Goal: Find specific page/section: Find specific page/section

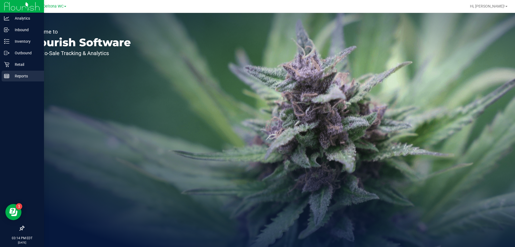
drag, startPoint x: 27, startPoint y: 75, endPoint x: 33, endPoint y: 71, distance: 6.6
click at [27, 74] on p "Reports" at bounding box center [25, 76] width 32 height 6
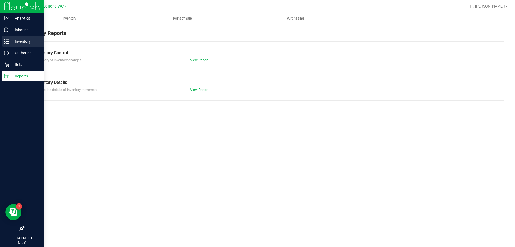
click at [30, 40] on p "Inventory" at bounding box center [25, 41] width 32 height 6
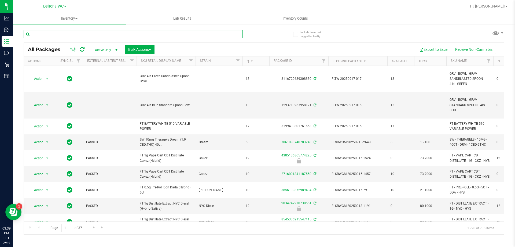
click at [105, 36] on input "text" at bounding box center [133, 34] width 219 height 8
type input "gss"
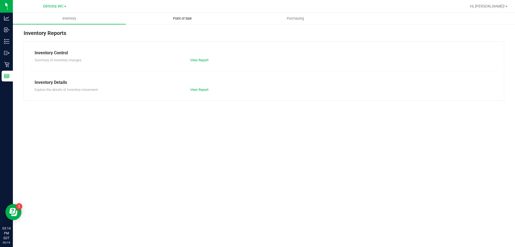
click at [189, 17] on span "Point of Sale" at bounding box center [182, 18] width 33 height 5
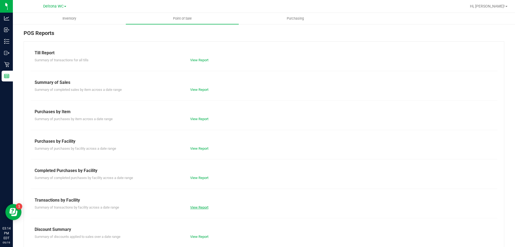
click at [196, 206] on link "View Report" at bounding box center [199, 207] width 18 height 4
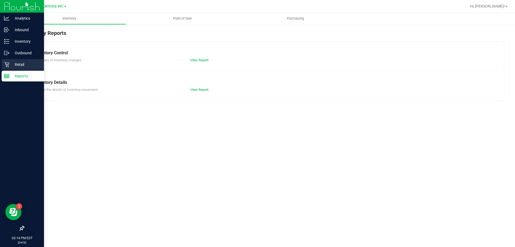
drag, startPoint x: 21, startPoint y: 65, endPoint x: 24, endPoint y: 65, distance: 3.3
click at [21, 64] on p "Retail" at bounding box center [25, 64] width 32 height 6
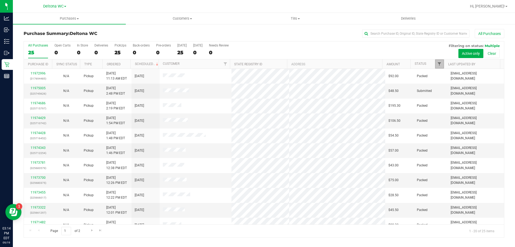
click at [440, 65] on span "Filter" at bounding box center [439, 64] width 4 height 4
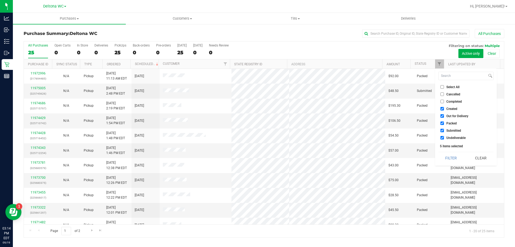
click at [443, 109] on input "Created" at bounding box center [442, 108] width 3 height 3
checkbox input "false"
drag, startPoint x: 443, startPoint y: 116, endPoint x: 442, endPoint y: 119, distance: 2.8
click at [443, 116] on input "Out for Delivery" at bounding box center [442, 115] width 3 height 3
checkbox input "false"
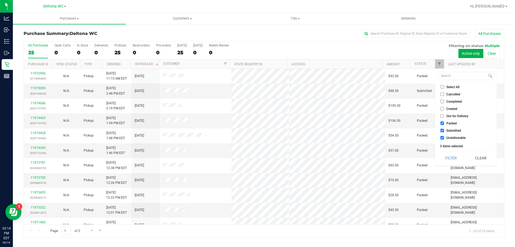
click at [442, 123] on input "Packed" at bounding box center [442, 122] width 3 height 3
checkbox input "false"
drag, startPoint x: 443, startPoint y: 137, endPoint x: 442, endPoint y: 142, distance: 5.0
click at [443, 137] on input "Undeliverable" at bounding box center [442, 137] width 3 height 3
checkbox input "false"
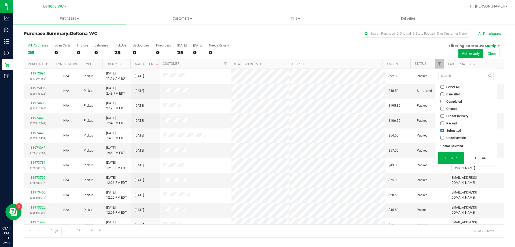
click at [450, 155] on button "Filter" at bounding box center [452, 158] width 26 height 12
